Goal: Communication & Community: Answer question/provide support

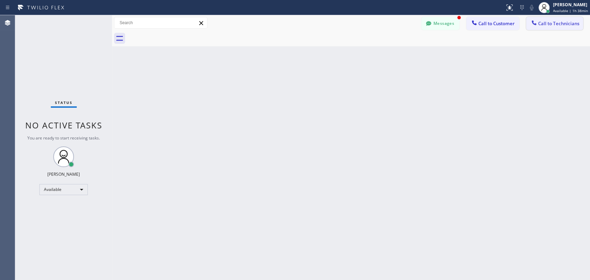
click at [542, 20] on button "Call to Technicians" at bounding box center [554, 23] width 57 height 13
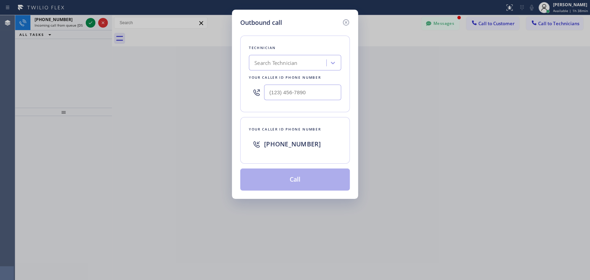
click at [287, 68] on div "Search Technician" at bounding box center [288, 63] width 75 height 12
click at [346, 21] on icon at bounding box center [346, 22] width 8 height 8
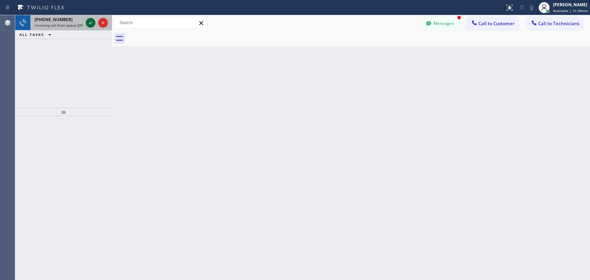
click at [91, 23] on icon at bounding box center [90, 23] width 8 height 8
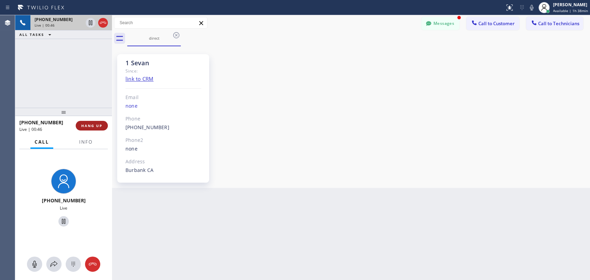
click at [101, 125] on span "HANG UP" at bounding box center [91, 125] width 21 height 5
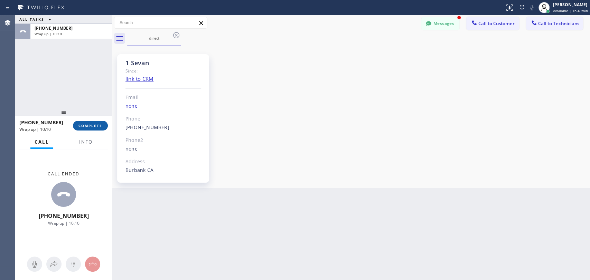
click at [97, 128] on span "COMPLETE" at bounding box center [90, 125] width 24 height 5
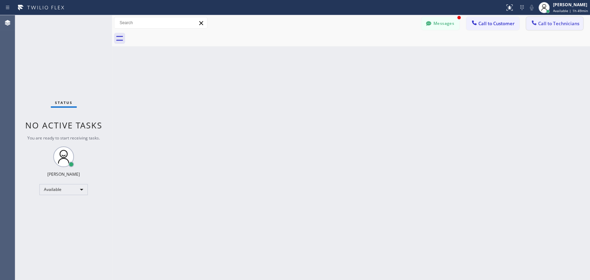
click at [539, 29] on button "Call to Technicians" at bounding box center [554, 23] width 57 height 13
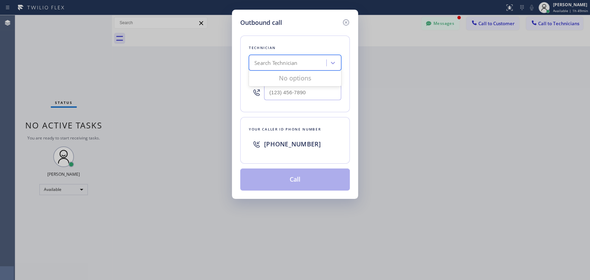
click at [265, 66] on div "Search Technician" at bounding box center [275, 63] width 43 height 8
type input "jaim"
click at [292, 76] on div "[PERSON_NAME]" at bounding box center [295, 77] width 92 height 12
type input "[PHONE_NUMBER]"
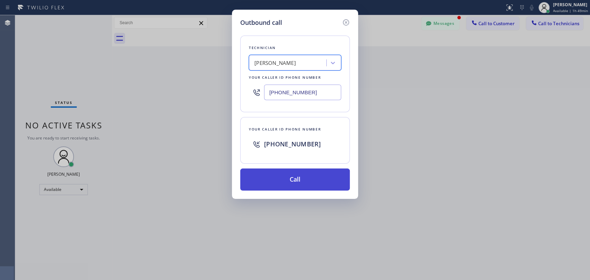
click at [306, 179] on button "Call" at bounding box center [294, 180] width 109 height 22
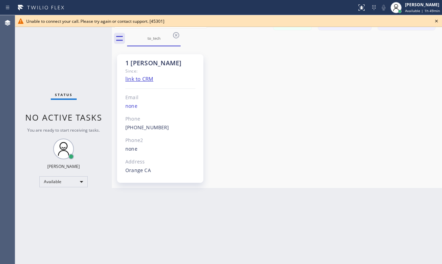
click at [403, 90] on div "1 [PERSON_NAME] Since: link to CRM Email none Phone [PHONE_NUMBER] Outbound cal…" at bounding box center [277, 117] width 327 height 138
click at [174, 37] on icon at bounding box center [176, 35] width 6 height 6
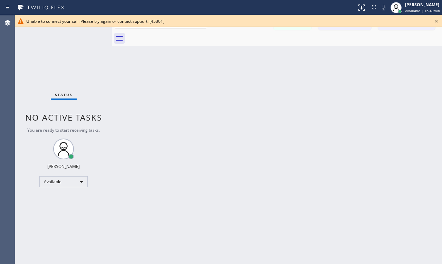
click at [434, 20] on icon at bounding box center [436, 21] width 8 height 8
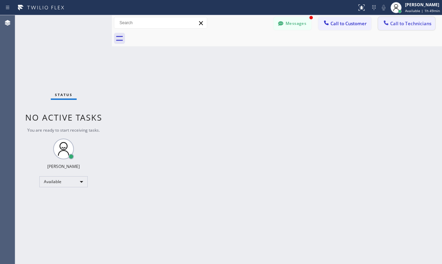
click at [412, 26] on span "Call to Technicians" at bounding box center [410, 23] width 41 height 6
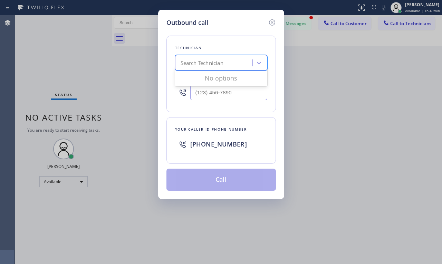
click at [193, 62] on div "Search Technician" at bounding box center [202, 63] width 43 height 8
type input "[PERSON_NAME]"
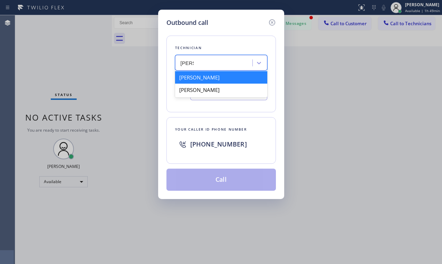
click at [225, 77] on div "[PERSON_NAME]" at bounding box center [221, 77] width 92 height 12
type input "[PHONE_NUMBER]"
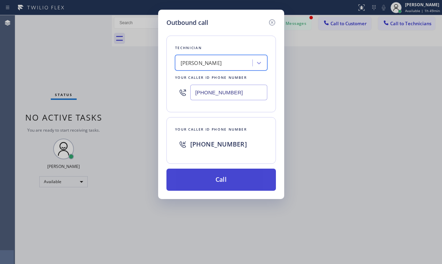
click at [224, 178] on button "Call" at bounding box center [220, 180] width 109 height 22
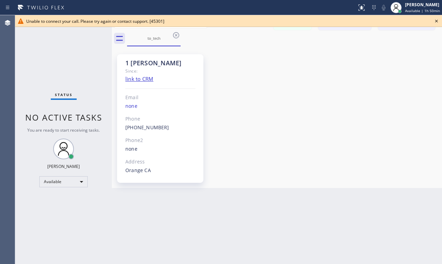
click at [409, 88] on div "1 [PERSON_NAME] Since: link to CRM Email none Phone [PHONE_NUMBER] Outbound cal…" at bounding box center [277, 117] width 327 height 138
drag, startPoint x: 411, startPoint y: 162, endPoint x: 293, endPoint y: 113, distance: 128.0
click at [410, 161] on div "1 [PERSON_NAME] Since: link to CRM Email none Phone [PHONE_NUMBER] Outbound cal…" at bounding box center [277, 117] width 327 height 138
click at [177, 34] on icon at bounding box center [176, 35] width 6 height 6
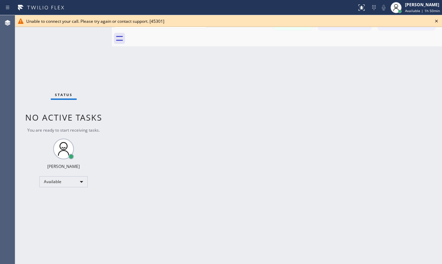
click at [128, 22] on span "Unable to connect your call. Please try again or contact support. [45301]" at bounding box center [95, 21] width 138 height 6
click at [436, 21] on icon at bounding box center [436, 21] width 8 height 8
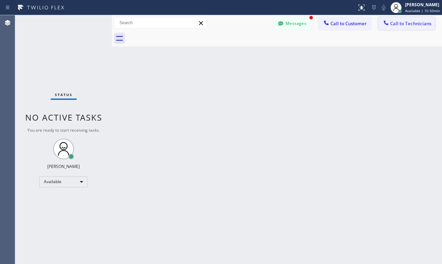
click at [420, 23] on span "Call to Technicians" at bounding box center [410, 23] width 41 height 6
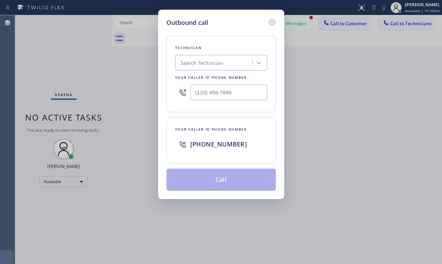
click at [210, 145] on span "[PHONE_NUMBER]" at bounding box center [218, 144] width 57 height 8
copy span "[PHONE_NUMBER]"
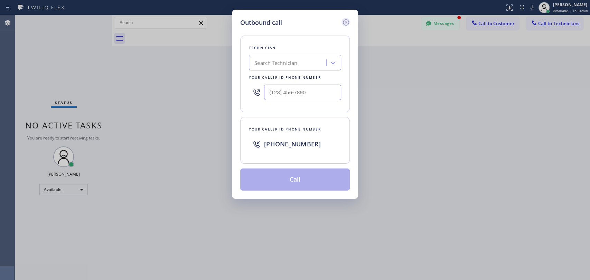
click at [347, 24] on icon at bounding box center [346, 22] width 8 height 8
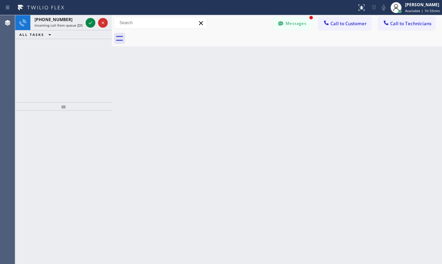
click at [423, 66] on div "Back to Dashboard Change Sender ID Customers Technicians H [PERSON_NAME] [DATE]…" at bounding box center [277, 139] width 330 height 249
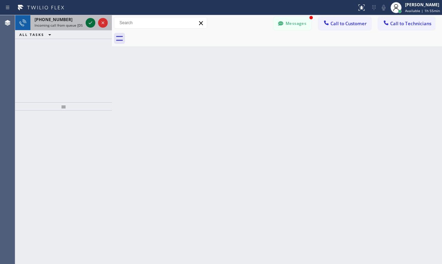
click at [93, 21] on icon at bounding box center [90, 23] width 8 height 8
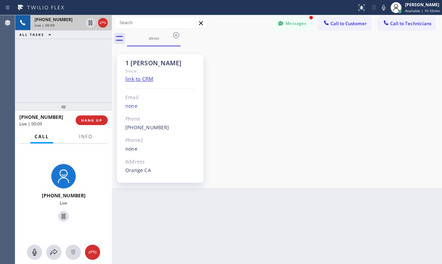
click at [400, 92] on div "1 [PERSON_NAME] Since: link to CRM Email none Phone [PHONE_NUMBER] Outbound cal…" at bounding box center [277, 117] width 327 height 138
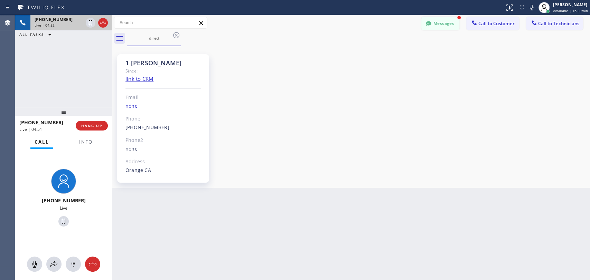
click at [434, 20] on button "Messages" at bounding box center [440, 23] width 38 height 13
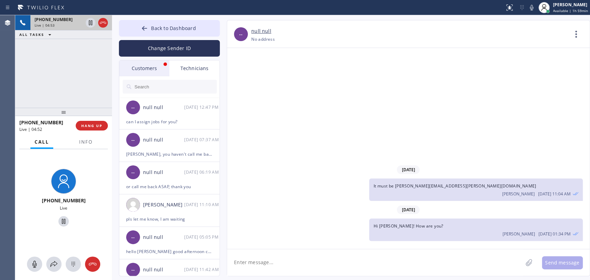
click at [134, 65] on div "Customers" at bounding box center [144, 68] width 50 height 16
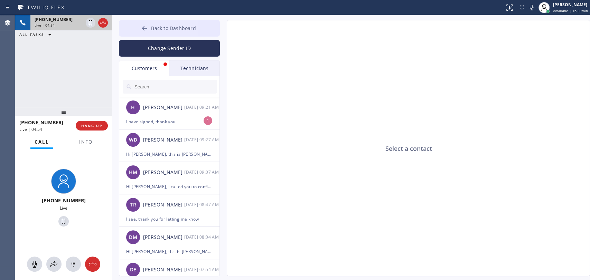
click at [154, 28] on span "Back to Dashboard" at bounding box center [173, 28] width 45 height 7
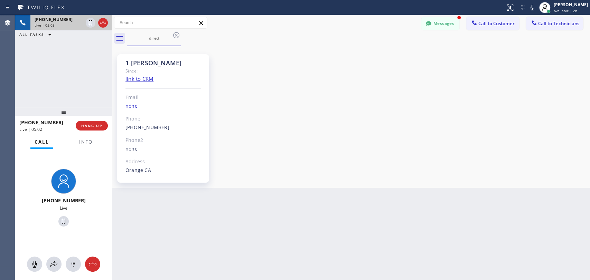
click at [426, 87] on div "1 [PERSON_NAME] Since: link to CRM Email none Phone [PHONE_NUMBER] Outbound cal…" at bounding box center [351, 117] width 474 height 138
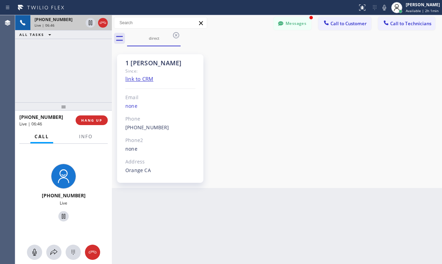
click at [401, 92] on div "1 [PERSON_NAME] Since: link to CRM Email none Phone [PHONE_NUMBER] Outbound cal…" at bounding box center [277, 117] width 327 height 138
click at [92, 120] on span "HANG UP" at bounding box center [91, 120] width 21 height 5
click at [91, 119] on span "HANG UP" at bounding box center [91, 120] width 21 height 5
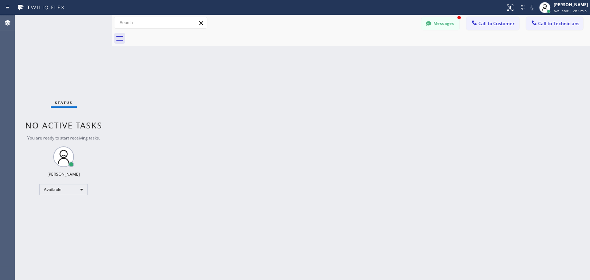
click at [448, 20] on button "Messages" at bounding box center [440, 23] width 38 height 13
click at [444, 28] on div "Select a contact" at bounding box center [408, 148] width 363 height 256
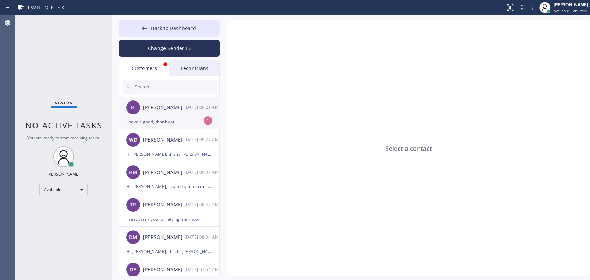
click at [157, 118] on div "I have signed, thank you" at bounding box center [169, 122] width 86 height 8
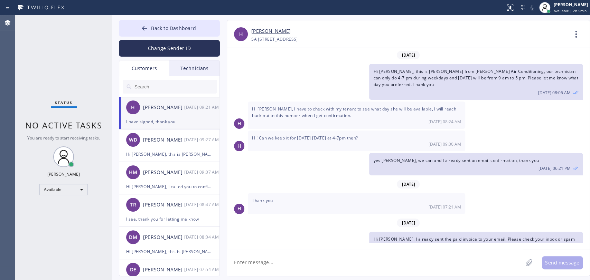
scroll to position [46, 0]
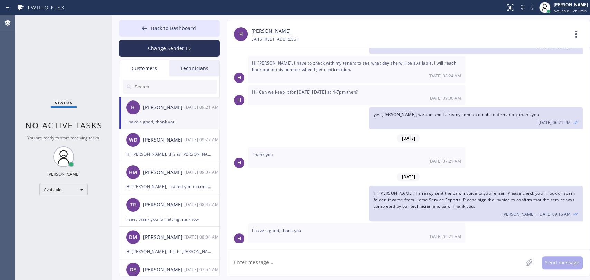
click at [265, 116] on div "yes [PERSON_NAME], we can and I already sent an email confirmation, thank you […" at bounding box center [404, 118] width 355 height 22
click at [178, 30] on span "Back to Dashboard" at bounding box center [173, 28] width 45 height 7
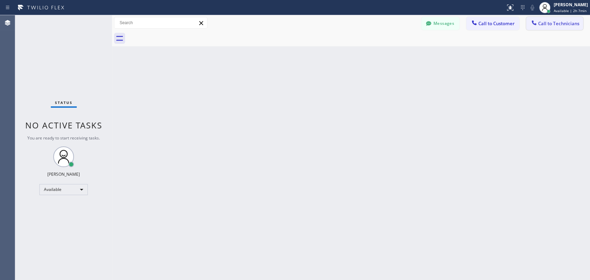
click at [554, 27] on button "Call to Technicians" at bounding box center [554, 23] width 57 height 13
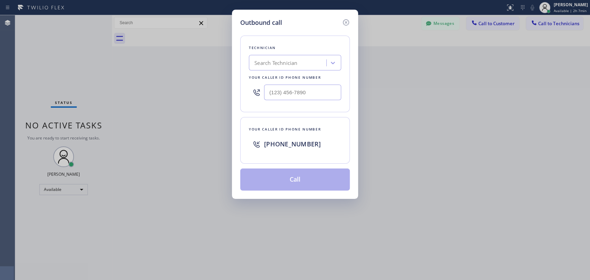
click at [295, 59] on div "Search Technician" at bounding box center [275, 63] width 43 height 8
type input "vadim"
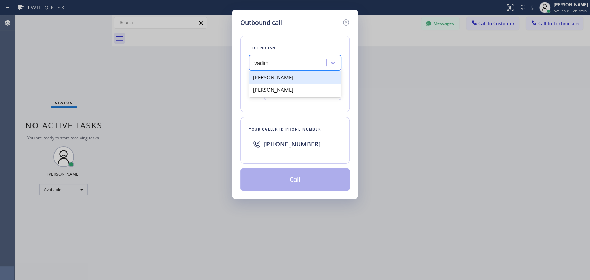
click at [294, 78] on div "[PERSON_NAME]" at bounding box center [295, 77] width 92 height 12
type input "[PHONE_NUMBER]"
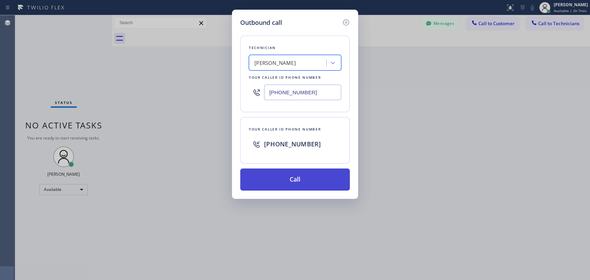
click at [312, 180] on button "Call" at bounding box center [294, 180] width 109 height 22
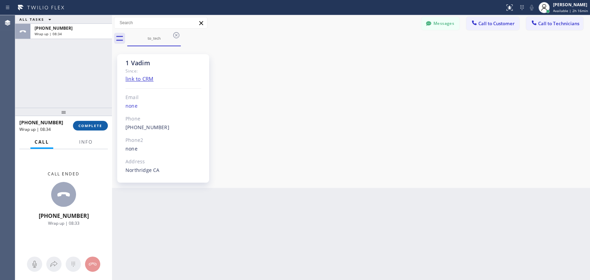
click at [89, 126] on span "COMPLETE" at bounding box center [90, 125] width 24 height 5
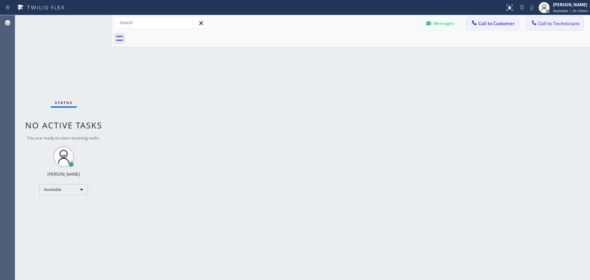
click at [549, 20] on span "Call to Technicians" at bounding box center [558, 23] width 41 height 6
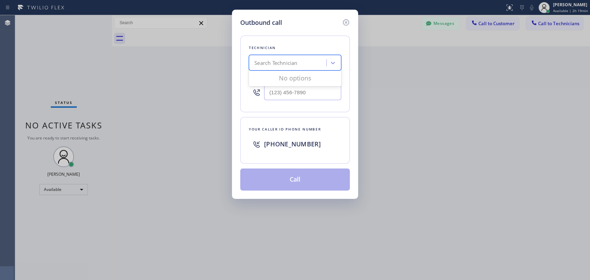
click at [261, 61] on div "Search Technician" at bounding box center [275, 63] width 43 height 8
type input "vadim"
click at [306, 77] on div "[PERSON_NAME]" at bounding box center [295, 77] width 92 height 12
type input "[PHONE_NUMBER]"
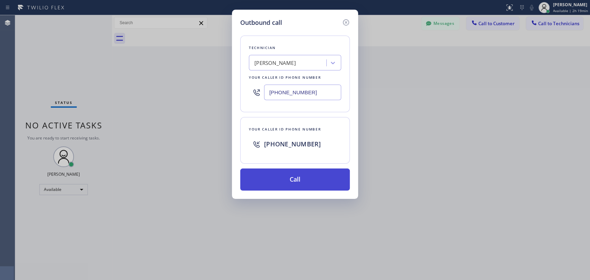
click at [312, 180] on button "Call" at bounding box center [294, 180] width 109 height 22
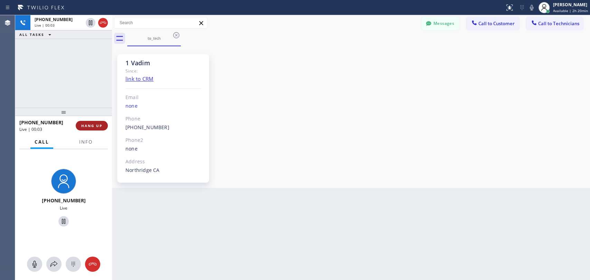
click at [94, 128] on button "HANG UP" at bounding box center [92, 126] width 32 height 10
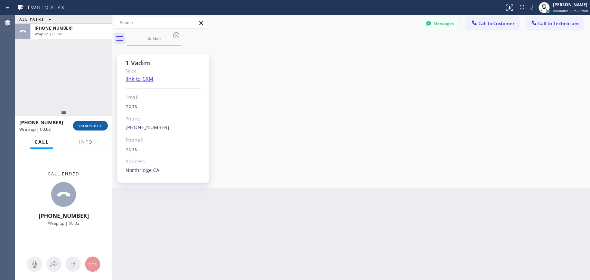
click at [97, 125] on span "COMPLETE" at bounding box center [90, 125] width 24 height 5
